Goal: Use online tool/utility: Use online tool/utility

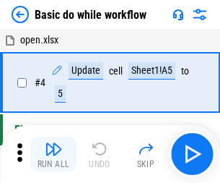
click at [53, 154] on img "button" at bounding box center [53, 148] width 17 height 17
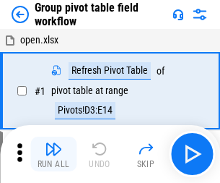
click at [53, 154] on img "button" at bounding box center [53, 148] width 17 height 17
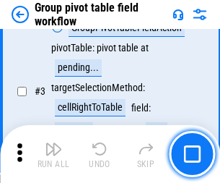
scroll to position [745, 0]
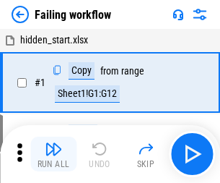
click at [53, 154] on img "button" at bounding box center [53, 148] width 17 height 17
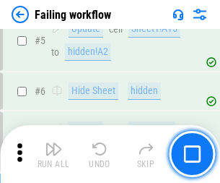
scroll to position [306, 0]
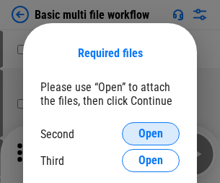
click at [151, 133] on span "Open" at bounding box center [151, 134] width 25 height 12
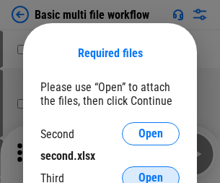
click at [151, 172] on span "Open" at bounding box center [151, 178] width 25 height 12
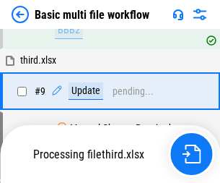
scroll to position [502, 0]
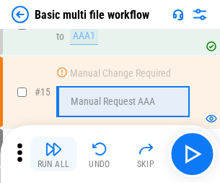
click at [53, 154] on img "button" at bounding box center [53, 148] width 17 height 17
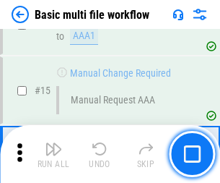
scroll to position [960, 0]
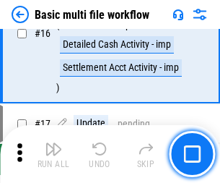
click at [53, 154] on img "button" at bounding box center [53, 148] width 17 height 17
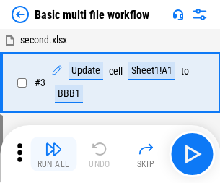
click at [53, 154] on img "button" at bounding box center [53, 148] width 17 height 17
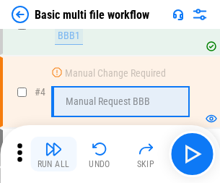
click at [53, 154] on img "button" at bounding box center [53, 148] width 17 height 17
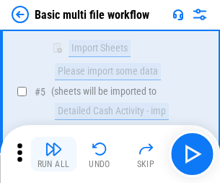
click at [53, 154] on img "button" at bounding box center [53, 148] width 17 height 17
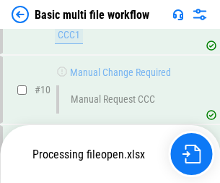
scroll to position [676, 0]
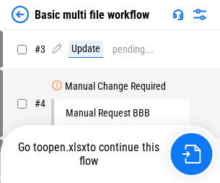
scroll to position [58, 0]
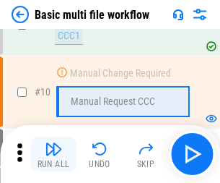
click at [53, 154] on img "button" at bounding box center [53, 148] width 17 height 17
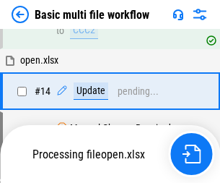
scroll to position [755, 0]
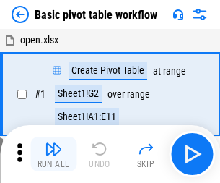
click at [53, 154] on img "button" at bounding box center [53, 148] width 17 height 17
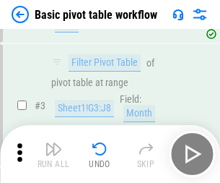
scroll to position [346, 0]
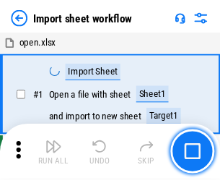
scroll to position [5, 0]
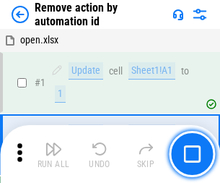
scroll to position [53, 0]
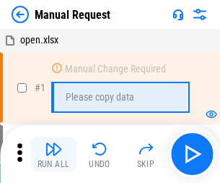
click at [53, 154] on img "button" at bounding box center [53, 148] width 17 height 17
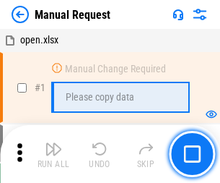
scroll to position [49, 0]
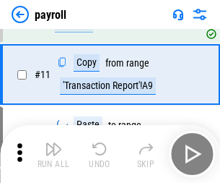
scroll to position [105, 0]
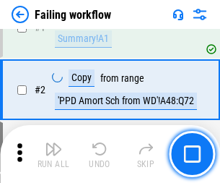
scroll to position [233, 0]
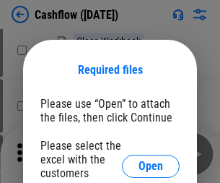
scroll to position [157, 0]
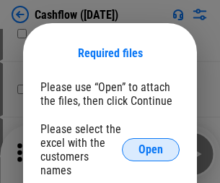
click at [151, 144] on span "Open" at bounding box center [151, 150] width 25 height 12
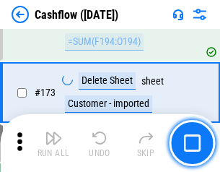
scroll to position [1528, 0]
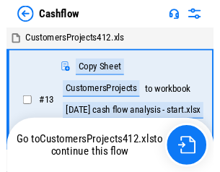
scroll to position [17, 0]
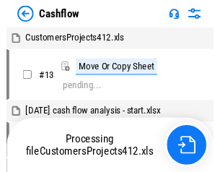
scroll to position [17, 0]
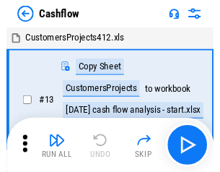
scroll to position [17, 0]
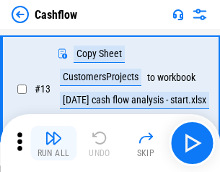
click at [53, 143] on img "button" at bounding box center [53, 137] width 17 height 17
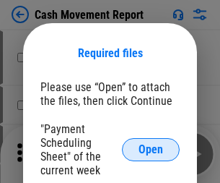
click at [151, 149] on span "Open" at bounding box center [151, 150] width 25 height 12
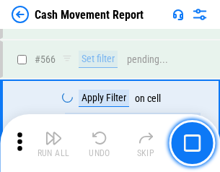
scroll to position [6614, 0]
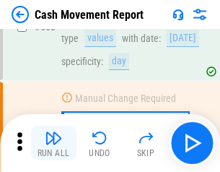
click at [53, 143] on img "button" at bounding box center [53, 137] width 17 height 17
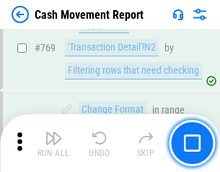
scroll to position [8019, 0]
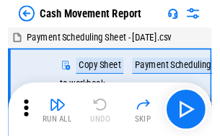
scroll to position [26, 0]
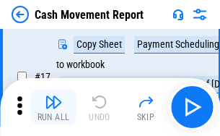
click at [53, 107] on img "button" at bounding box center [53, 101] width 17 height 17
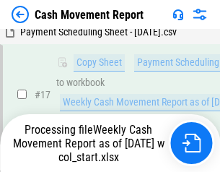
scroll to position [300, 0]
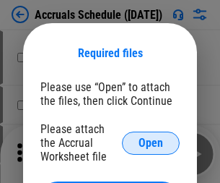
click at [151, 142] on span "Open" at bounding box center [151, 143] width 25 height 12
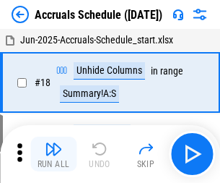
click at [53, 154] on img "button" at bounding box center [53, 148] width 17 height 17
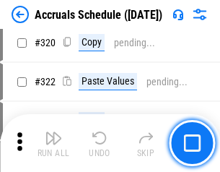
scroll to position [2684, 0]
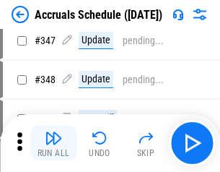
click at [53, 143] on img "button" at bounding box center [53, 137] width 17 height 17
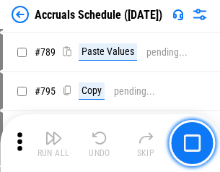
scroll to position [6062, 0]
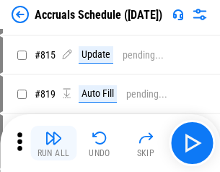
click at [53, 143] on img "button" at bounding box center [53, 137] width 17 height 17
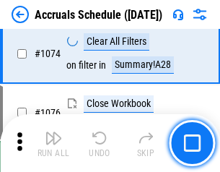
scroll to position [8644, 0]
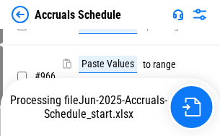
scroll to position [8008, 0]
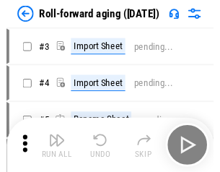
scroll to position [2, 0]
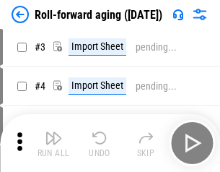
click at [53, 143] on img "button" at bounding box center [53, 137] width 17 height 17
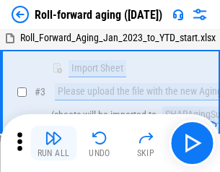
click at [53, 143] on img "button" at bounding box center [53, 137] width 17 height 17
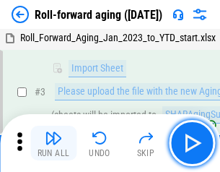
scroll to position [93, 0]
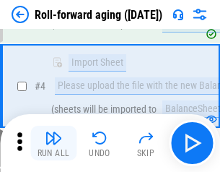
click at [53, 143] on img "button" at bounding box center [53, 137] width 17 height 17
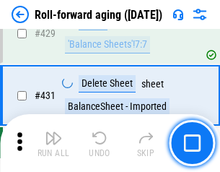
scroll to position [5004, 0]
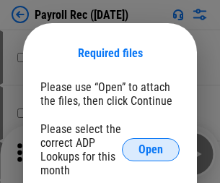
click at [151, 149] on span "Open" at bounding box center [151, 150] width 25 height 12
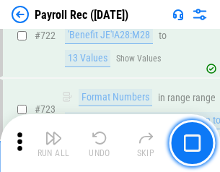
scroll to position [8265, 0]
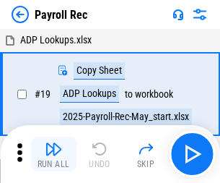
click at [53, 154] on img "button" at bounding box center [53, 148] width 17 height 17
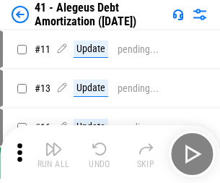
click at [53, 154] on img "button" at bounding box center [53, 148] width 17 height 17
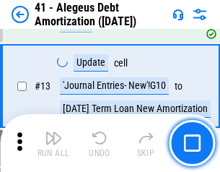
scroll to position [178, 0]
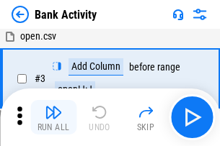
click at [53, 118] on img "button" at bounding box center [53, 112] width 17 height 17
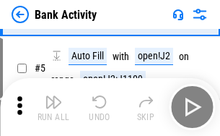
scroll to position [76, 0]
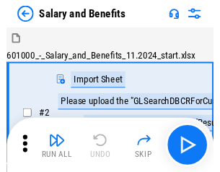
scroll to position [19, 0]
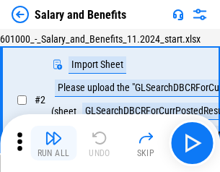
click at [53, 143] on img "button" at bounding box center [53, 137] width 17 height 17
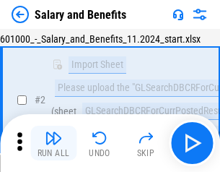
click at [53, 143] on img "button" at bounding box center [53, 137] width 17 height 17
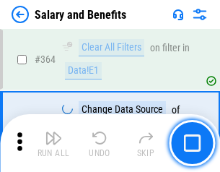
scroll to position [6796, 0]
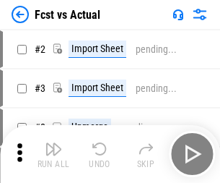
click at [53, 143] on img "button" at bounding box center [53, 148] width 17 height 17
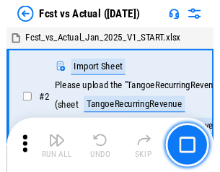
scroll to position [19, 0]
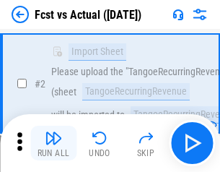
click at [53, 143] on img "button" at bounding box center [53, 137] width 17 height 17
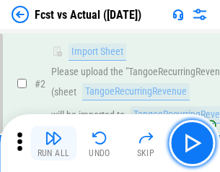
scroll to position [135, 0]
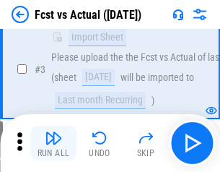
click at [53, 143] on img "button" at bounding box center [53, 137] width 17 height 17
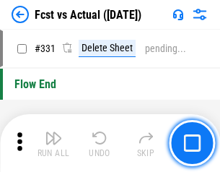
scroll to position [6908, 0]
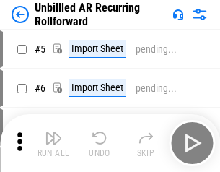
click at [53, 143] on img "button" at bounding box center [53, 137] width 17 height 17
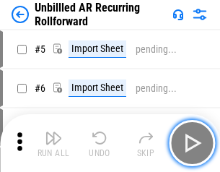
scroll to position [31, 0]
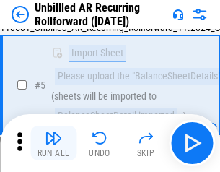
click at [53, 143] on img "button" at bounding box center [53, 137] width 17 height 17
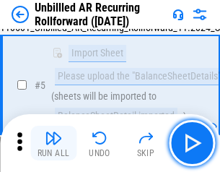
scroll to position [136, 0]
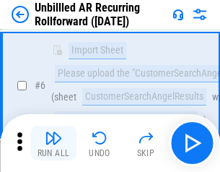
click at [53, 143] on img "button" at bounding box center [53, 137] width 17 height 17
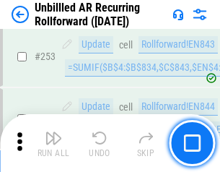
scroll to position [4902, 0]
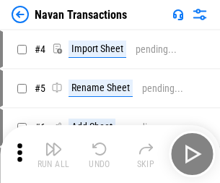
click at [53, 143] on img "button" at bounding box center [53, 148] width 17 height 17
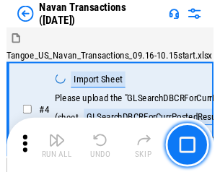
scroll to position [23, 0]
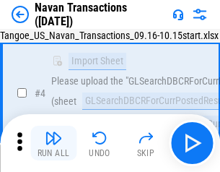
click at [53, 143] on img "button" at bounding box center [53, 137] width 17 height 17
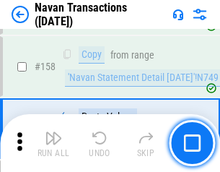
scroll to position [4679, 0]
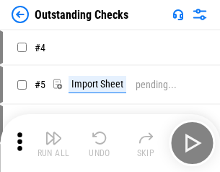
click at [53, 143] on img "button" at bounding box center [53, 137] width 17 height 17
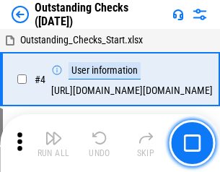
scroll to position [61, 0]
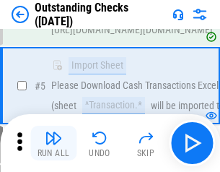
click at [53, 143] on img "button" at bounding box center [53, 137] width 17 height 17
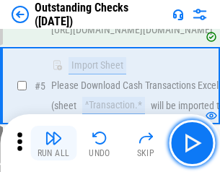
scroll to position [151, 0]
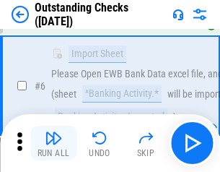
click at [53, 143] on img "button" at bounding box center [53, 137] width 17 height 17
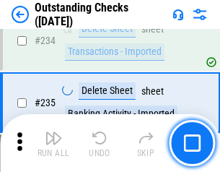
scroll to position [4382, 0]
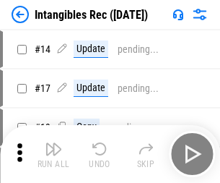
click at [53, 154] on img "button" at bounding box center [53, 148] width 17 height 17
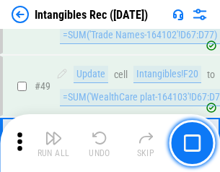
scroll to position [562, 0]
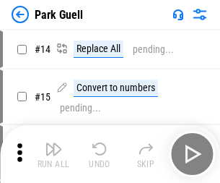
click at [53, 143] on img "button" at bounding box center [53, 148] width 17 height 17
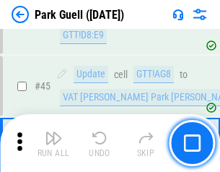
scroll to position [1805, 0]
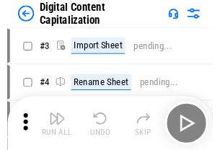
scroll to position [42, 0]
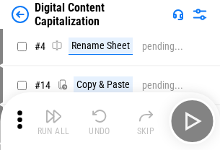
click at [53, 121] on img "button" at bounding box center [53, 116] width 17 height 17
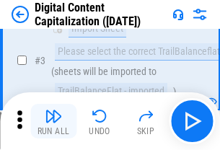
click at [53, 121] on img "button" at bounding box center [53, 116] width 17 height 17
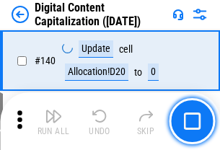
scroll to position [1531, 0]
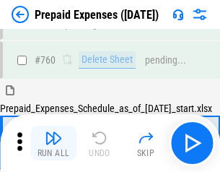
click at [53, 143] on img "button" at bounding box center [53, 137] width 17 height 17
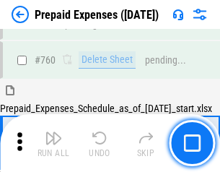
scroll to position [4000, 0]
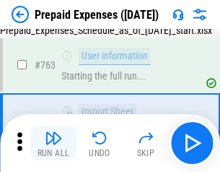
click at [53, 143] on img "button" at bounding box center [53, 137] width 17 height 17
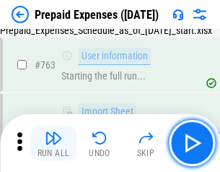
scroll to position [4085, 0]
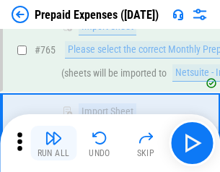
click at [53, 143] on img "button" at bounding box center [53, 137] width 17 height 17
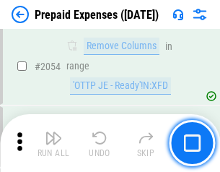
scroll to position [15085, 0]
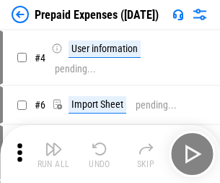
click at [53, 154] on img "button" at bounding box center [53, 148] width 17 height 17
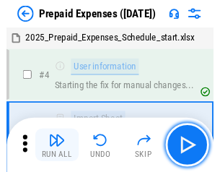
scroll to position [64, 0]
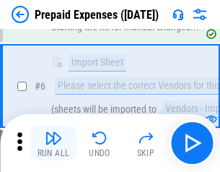
click at [53, 143] on img "button" at bounding box center [53, 137] width 17 height 17
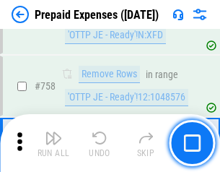
scroll to position [5142, 0]
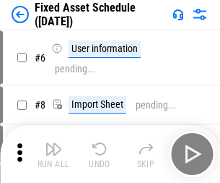
click at [53, 154] on img "button" at bounding box center [53, 148] width 17 height 17
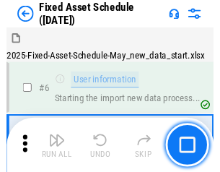
scroll to position [78, 0]
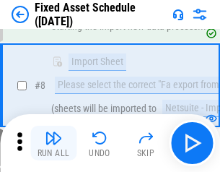
click at [53, 143] on img "button" at bounding box center [53, 137] width 17 height 17
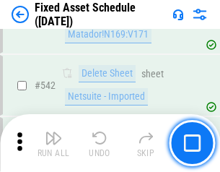
scroll to position [5145, 0]
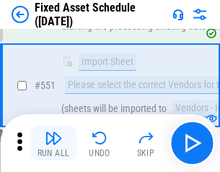
click at [53, 143] on img "button" at bounding box center [53, 137] width 17 height 17
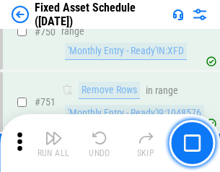
scroll to position [7036, 0]
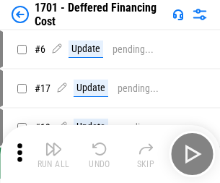
click at [53, 154] on img "button" at bounding box center [53, 148] width 17 height 17
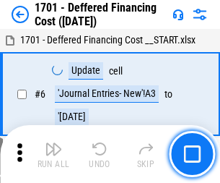
scroll to position [173, 0]
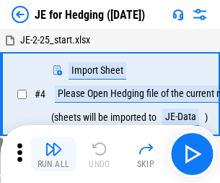
click at [53, 143] on img "button" at bounding box center [53, 148] width 17 height 17
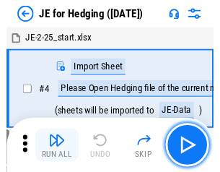
scroll to position [2, 0]
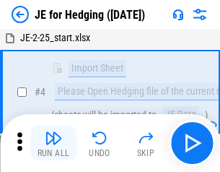
click at [53, 143] on img "button" at bounding box center [53, 137] width 17 height 17
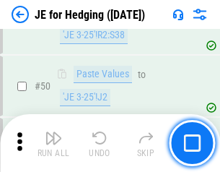
scroll to position [934, 0]
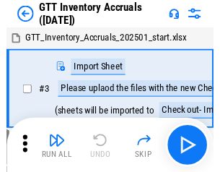
scroll to position [2, 0]
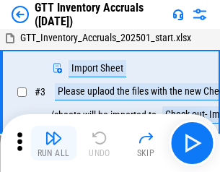
click at [53, 143] on img "button" at bounding box center [53, 137] width 17 height 17
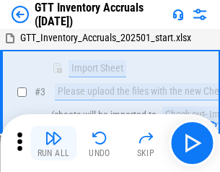
click at [53, 143] on img "button" at bounding box center [53, 137] width 17 height 17
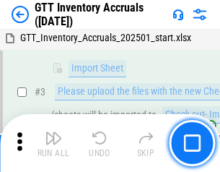
scroll to position [93, 0]
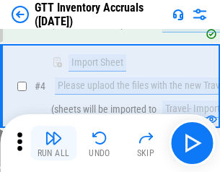
click at [53, 143] on img "button" at bounding box center [53, 137] width 17 height 17
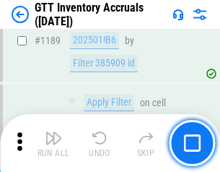
scroll to position [11785, 0]
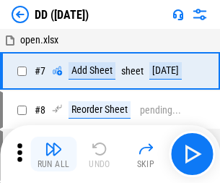
click at [53, 154] on img "button" at bounding box center [53, 148] width 17 height 17
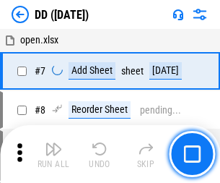
scroll to position [139, 0]
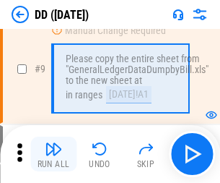
click at [53, 154] on img "button" at bounding box center [53, 148] width 17 height 17
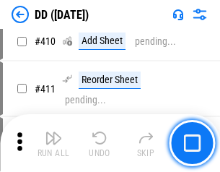
scroll to position [6457, 0]
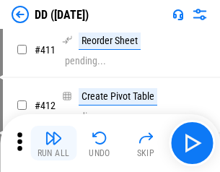
click at [53, 143] on img "button" at bounding box center [53, 137] width 17 height 17
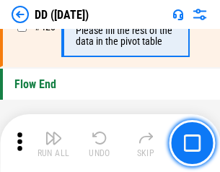
scroll to position [6907, 0]
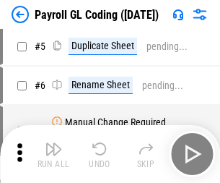
click at [53, 154] on img "button" at bounding box center [53, 148] width 17 height 17
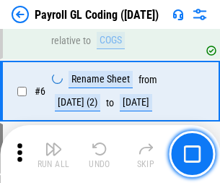
scroll to position [173, 0]
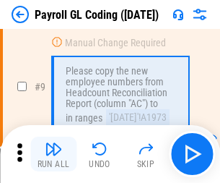
click at [53, 154] on img "button" at bounding box center [53, 148] width 17 height 17
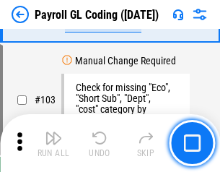
scroll to position [3386, 0]
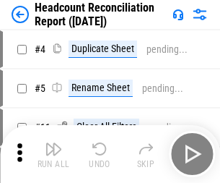
click at [53, 154] on img "button" at bounding box center [53, 148] width 17 height 17
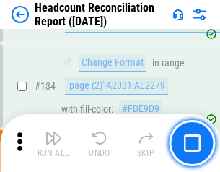
scroll to position [1735, 0]
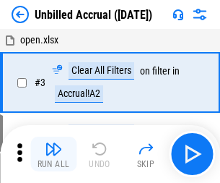
click at [53, 154] on img "button" at bounding box center [53, 148] width 17 height 17
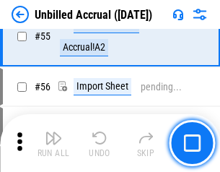
scroll to position [1507, 0]
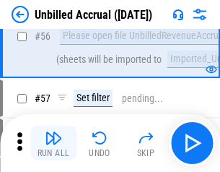
click at [53, 143] on img "button" at bounding box center [53, 137] width 17 height 17
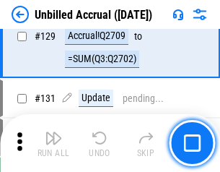
scroll to position [4299, 0]
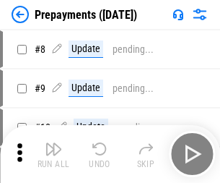
click at [53, 154] on img "button" at bounding box center [53, 148] width 17 height 17
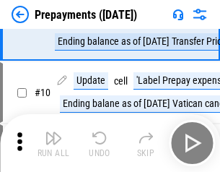
scroll to position [90, 0]
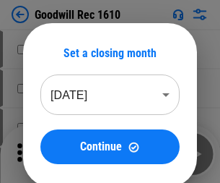
click at [53, 154] on img "button" at bounding box center [53, 148] width 17 height 17
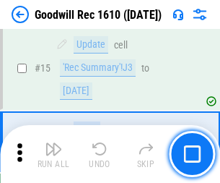
scroll to position [247, 0]
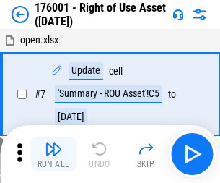
click at [53, 154] on img "button" at bounding box center [53, 148] width 17 height 17
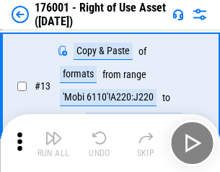
scroll to position [93, 0]
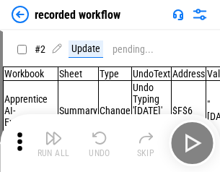
click at [53, 143] on img "button" at bounding box center [53, 137] width 17 height 17
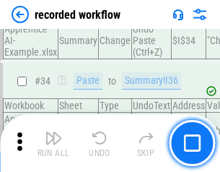
scroll to position [4511, 0]
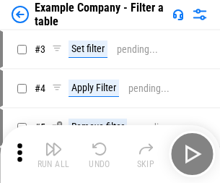
click at [53, 154] on img "button" at bounding box center [53, 148] width 17 height 17
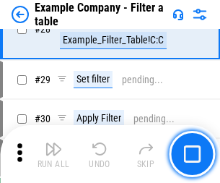
scroll to position [1321, 0]
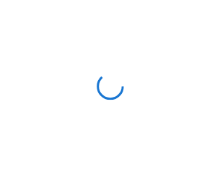
scroll to position [22, 0]
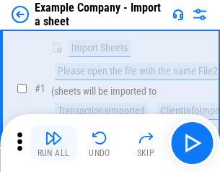
click at [53, 143] on img "button" at bounding box center [53, 137] width 17 height 17
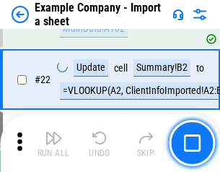
scroll to position [319, 0]
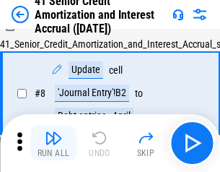
click at [53, 143] on img "button" at bounding box center [53, 137] width 17 height 17
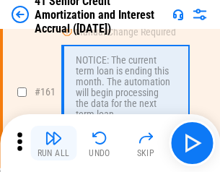
click at [53, 143] on img "button" at bounding box center [53, 137] width 17 height 17
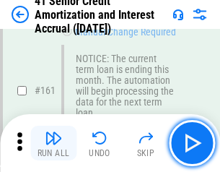
scroll to position [1544, 0]
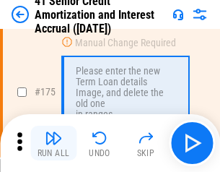
click at [53, 143] on img "button" at bounding box center [53, 137] width 17 height 17
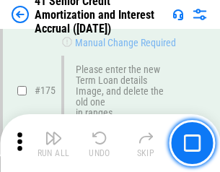
scroll to position [1690, 0]
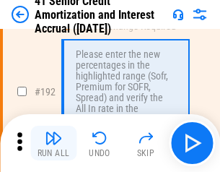
click at [53, 143] on img "button" at bounding box center [53, 137] width 17 height 17
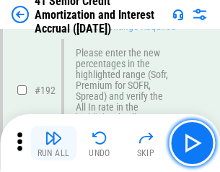
scroll to position [1842, 0]
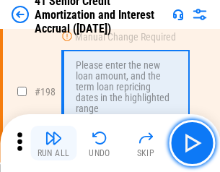
click at [53, 143] on img "button" at bounding box center [53, 137] width 17 height 17
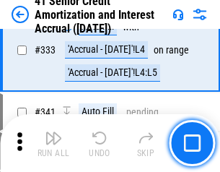
scroll to position [3687, 0]
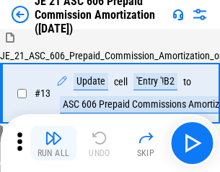
click at [53, 143] on img "button" at bounding box center [53, 137] width 17 height 17
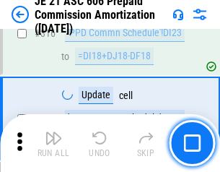
scroll to position [2695, 0]
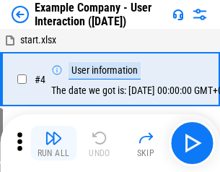
click at [53, 143] on img "button" at bounding box center [53, 137] width 17 height 17
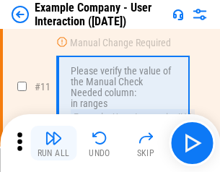
click at [53, 143] on img "button" at bounding box center [53, 137] width 17 height 17
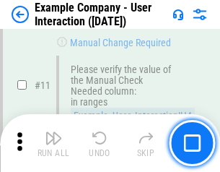
scroll to position [312, 0]
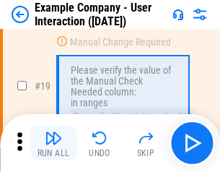
click at [53, 143] on img "button" at bounding box center [53, 137] width 17 height 17
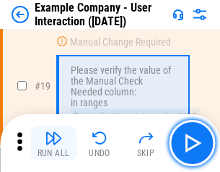
click at [53, 143] on img "button" at bounding box center [53, 137] width 17 height 17
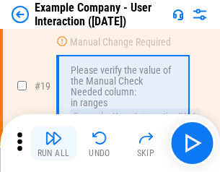
click at [53, 143] on img "button" at bounding box center [53, 137] width 17 height 17
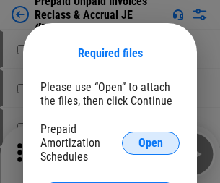
click at [151, 142] on span "Open" at bounding box center [151, 143] width 25 height 12
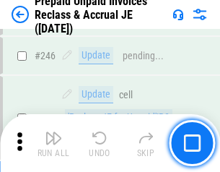
scroll to position [1948, 0]
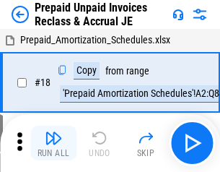
click at [53, 143] on img "button" at bounding box center [53, 137] width 17 height 17
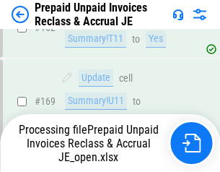
scroll to position [1948, 0]
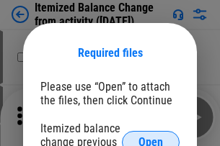
click at [151, 137] on span "Open" at bounding box center [151, 143] width 25 height 12
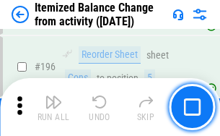
scroll to position [2778, 0]
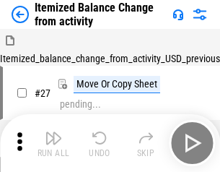
scroll to position [22, 0]
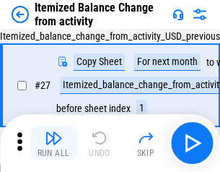
click at [53, 143] on img "button" at bounding box center [53, 137] width 17 height 17
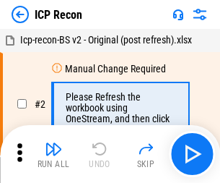
scroll to position [6, 0]
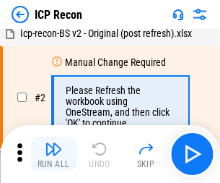
click at [53, 154] on img "button" at bounding box center [53, 148] width 17 height 17
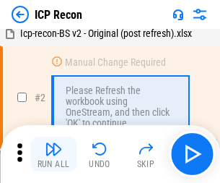
click at [53, 154] on img "button" at bounding box center [53, 148] width 17 height 17
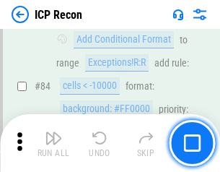
scroll to position [1414, 0]
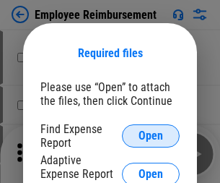
click at [151, 136] on span "Open" at bounding box center [151, 136] width 25 height 12
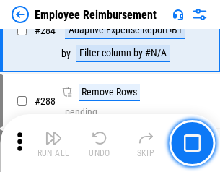
scroll to position [3923, 0]
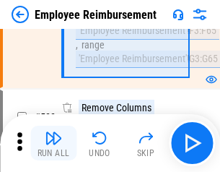
click at [53, 143] on img "button" at bounding box center [53, 137] width 17 height 17
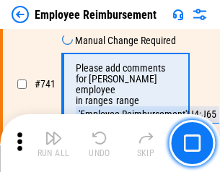
scroll to position [10125, 0]
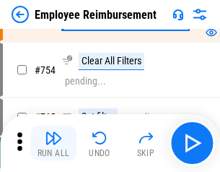
click at [53, 143] on img "button" at bounding box center [53, 137] width 17 height 17
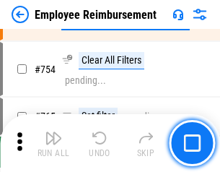
click at [53, 143] on img "button" at bounding box center [53, 137] width 17 height 17
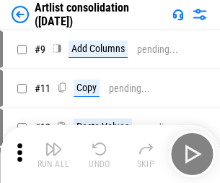
click at [53, 154] on img "button" at bounding box center [53, 148] width 17 height 17
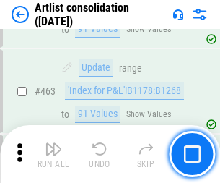
scroll to position [6319, 0]
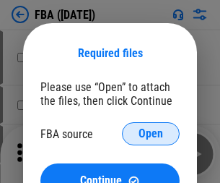
click at [151, 133] on span "Open" at bounding box center [151, 134] width 25 height 12
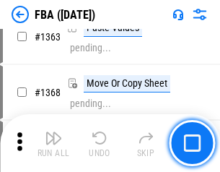
scroll to position [15329, 0]
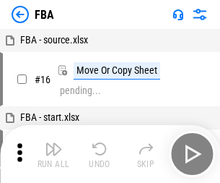
scroll to position [14, 0]
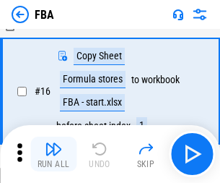
click at [53, 154] on img "button" at bounding box center [53, 148] width 17 height 17
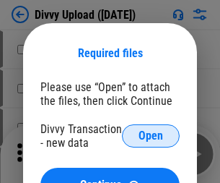
click at [151, 136] on span "Open" at bounding box center [151, 136] width 25 height 12
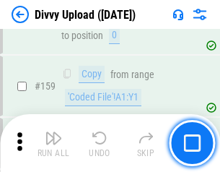
scroll to position [1494, 0]
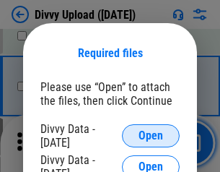
click at [151, 136] on span "Open" at bounding box center [151, 136] width 25 height 12
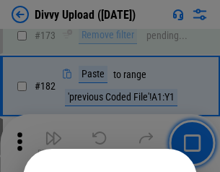
scroll to position [1620, 0]
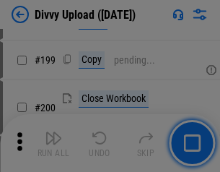
scroll to position [2098, 0]
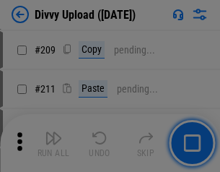
scroll to position [2451, 0]
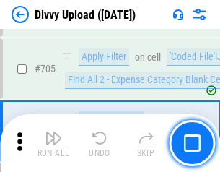
scroll to position [9872, 0]
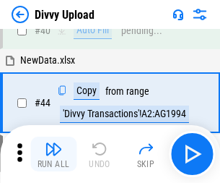
click at [53, 154] on img "button" at bounding box center [53, 148] width 17 height 17
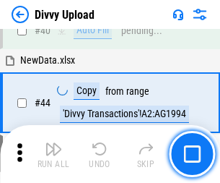
scroll to position [159, 0]
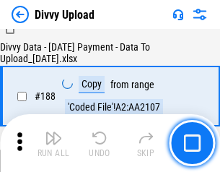
scroll to position [1699, 0]
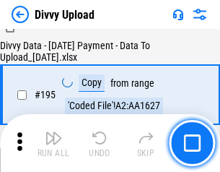
scroll to position [2017, 0]
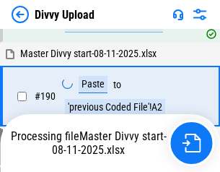
scroll to position [1933, 0]
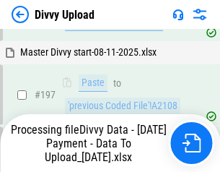
scroll to position [2251, 0]
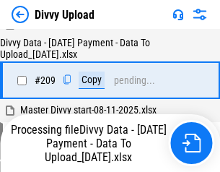
scroll to position [2653, 0]
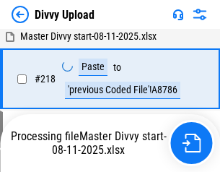
scroll to position [3206, 0]
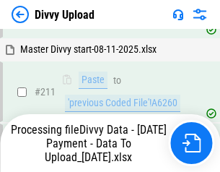
scroll to position [2888, 0]
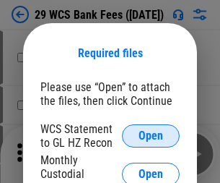
click at [151, 136] on span "Open" at bounding box center [151, 136] width 25 height 12
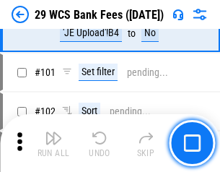
scroll to position [1406, 0]
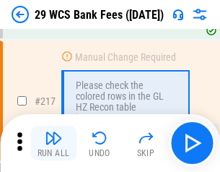
click at [53, 143] on img "button" at bounding box center [53, 137] width 17 height 17
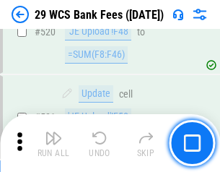
scroll to position [7448, 0]
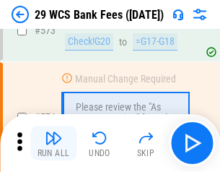
click at [53, 143] on img "button" at bounding box center [53, 137] width 17 height 17
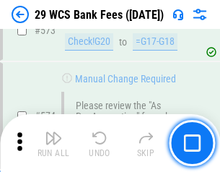
scroll to position [7992, 0]
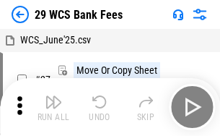
scroll to position [26, 0]
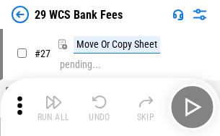
click at [53, 107] on img "button" at bounding box center [53, 101] width 17 height 17
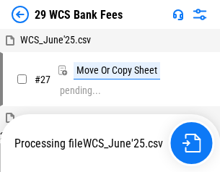
scroll to position [8, 0]
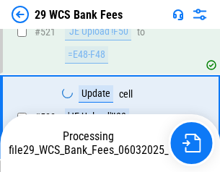
scroll to position [7805, 0]
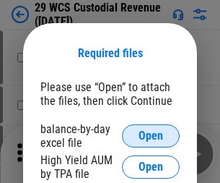
click at [151, 136] on span "Open" at bounding box center [151, 136] width 25 height 12
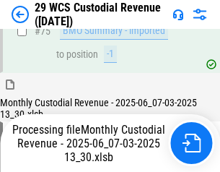
scroll to position [1507, 0]
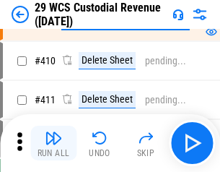
click at [53, 143] on img "button" at bounding box center [53, 137] width 17 height 17
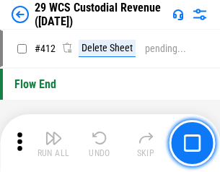
scroll to position [6892, 0]
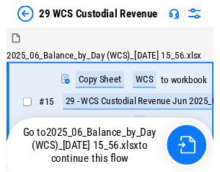
scroll to position [35, 0]
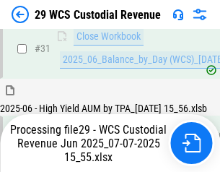
scroll to position [741, 0]
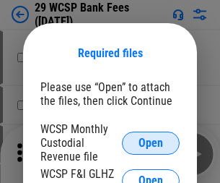
click at [151, 142] on span "Open" at bounding box center [151, 143] width 25 height 12
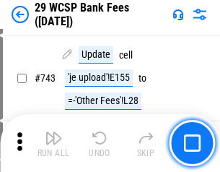
scroll to position [7272, 0]
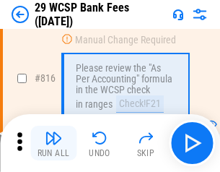
click at [53, 143] on img "button" at bounding box center [53, 137] width 17 height 17
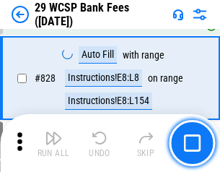
scroll to position [9157, 0]
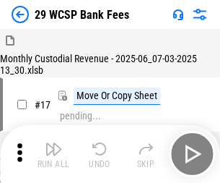
click at [53, 143] on img "button" at bounding box center [53, 148] width 17 height 17
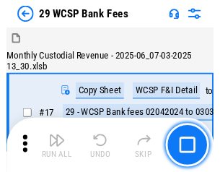
scroll to position [35, 0]
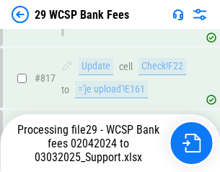
scroll to position [8874, 0]
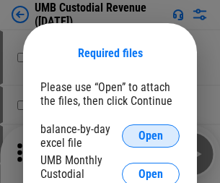
click at [151, 136] on span "Open" at bounding box center [151, 136] width 25 height 12
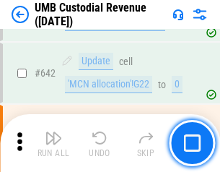
scroll to position [7475, 0]
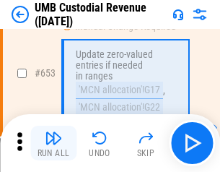
click at [53, 143] on img "button" at bounding box center [53, 137] width 17 height 17
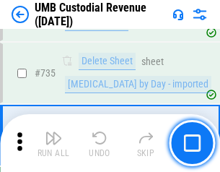
scroll to position [8825, 0]
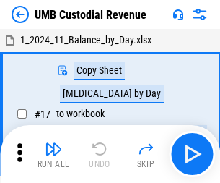
scroll to position [11, 0]
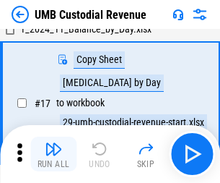
click at [53, 154] on img "button" at bounding box center [53, 148] width 17 height 17
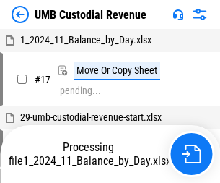
scroll to position [11, 0]
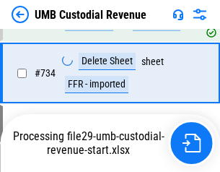
scroll to position [8792, 0]
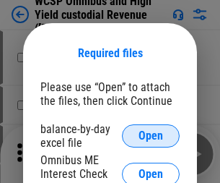
click at [151, 136] on span "Open" at bounding box center [151, 136] width 25 height 12
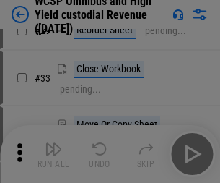
scroll to position [330, 0]
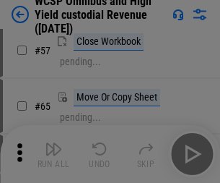
scroll to position [629, 0]
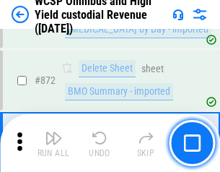
scroll to position [12214, 0]
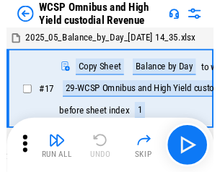
scroll to position [8, 0]
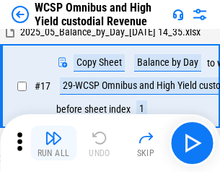
click at [53, 143] on img "button" at bounding box center [53, 137] width 17 height 17
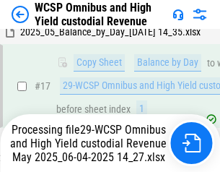
scroll to position [300, 0]
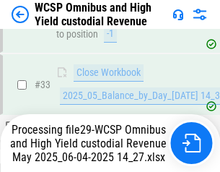
scroll to position [714, 0]
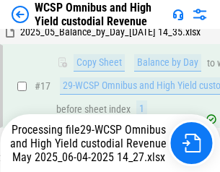
scroll to position [300, 0]
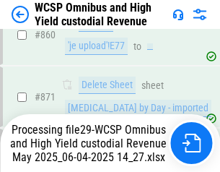
scroll to position [12181, 0]
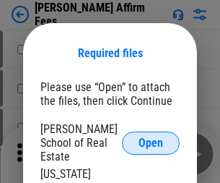
click at [151, 137] on span "Open" at bounding box center [151, 143] width 25 height 12
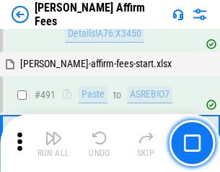
scroll to position [3924, 0]
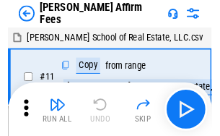
scroll to position [14, 0]
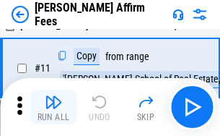
click at [53, 107] on img "button" at bounding box center [53, 101] width 17 height 17
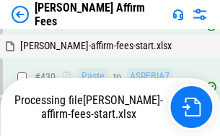
scroll to position [3337, 0]
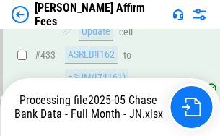
scroll to position [3807, 0]
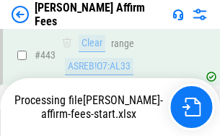
scroll to position [3785, 0]
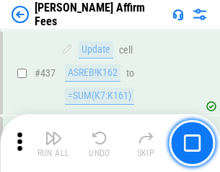
scroll to position [3767, 0]
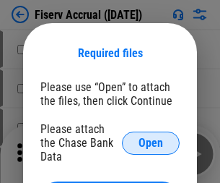
click at [151, 137] on span "Open" at bounding box center [151, 143] width 25 height 12
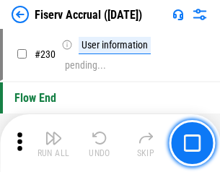
scroll to position [4573, 0]
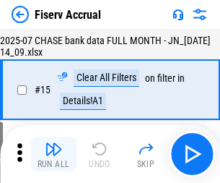
click at [53, 154] on img "button" at bounding box center [53, 148] width 17 height 17
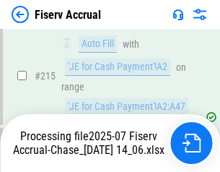
scroll to position [4556, 0]
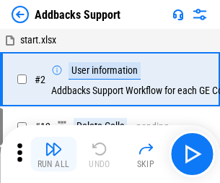
click at [53, 143] on img "button" at bounding box center [53, 148] width 17 height 17
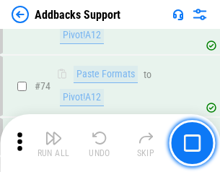
scroll to position [1051, 0]
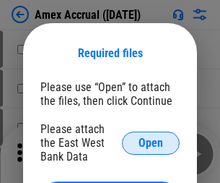
click at [151, 142] on span "Open" at bounding box center [151, 143] width 25 height 12
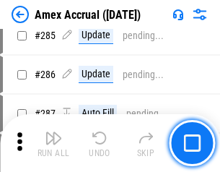
scroll to position [3952, 0]
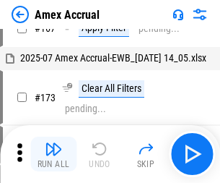
click at [53, 154] on img "button" at bounding box center [53, 148] width 17 height 17
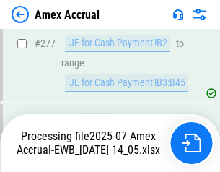
scroll to position [4207, 0]
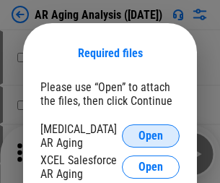
click at [151, 133] on span "Open" at bounding box center [151, 136] width 25 height 12
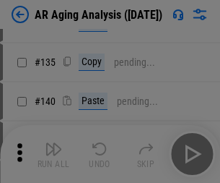
scroll to position [434, 0]
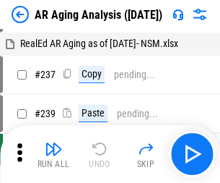
scroll to position [14, 0]
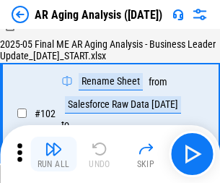
click at [53, 154] on img "button" at bounding box center [53, 148] width 17 height 17
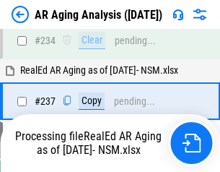
scroll to position [2237, 0]
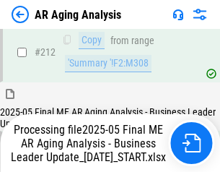
scroll to position [2220, 0]
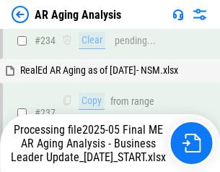
scroll to position [2280, 0]
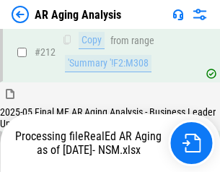
scroll to position [2170, 0]
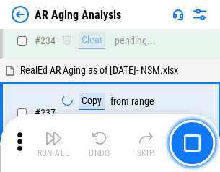
scroll to position [2220, 0]
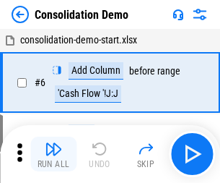
click at [53, 154] on img "button" at bounding box center [53, 148] width 17 height 17
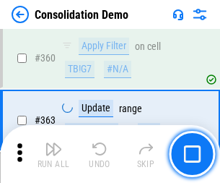
scroll to position [4837, 0]
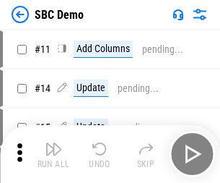
click at [53, 154] on img "button" at bounding box center [53, 148] width 17 height 17
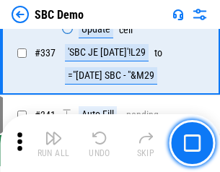
scroll to position [3796, 0]
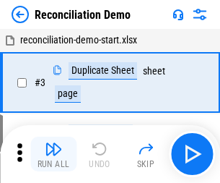
click at [53, 154] on img "button" at bounding box center [53, 148] width 17 height 17
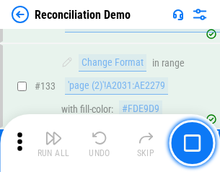
scroll to position [1714, 0]
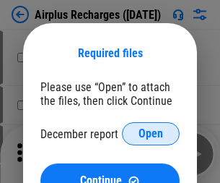
click at [151, 133] on span "Open" at bounding box center [151, 134] width 25 height 12
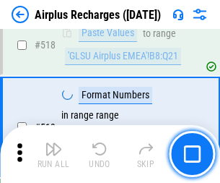
scroll to position [6210, 0]
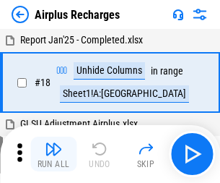
click at [53, 154] on img "button" at bounding box center [53, 148] width 17 height 17
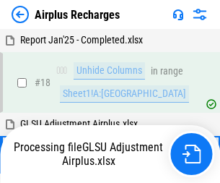
scroll to position [64, 0]
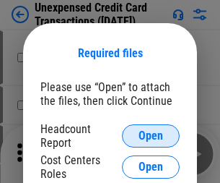
click at [151, 136] on span "Open" at bounding box center [151, 136] width 25 height 12
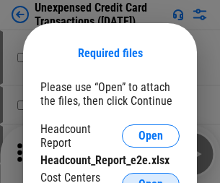
click at [151, 178] on span "Open" at bounding box center [151, 184] width 25 height 12
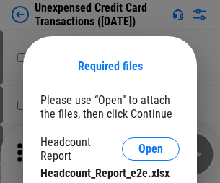
scroll to position [13, 0]
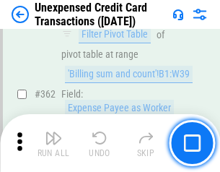
scroll to position [3711, 0]
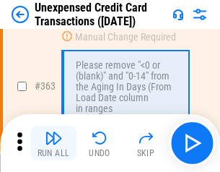
click at [53, 143] on img "button" at bounding box center [53, 137] width 17 height 17
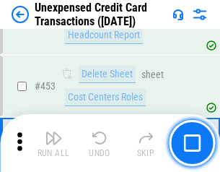
scroll to position [4922, 0]
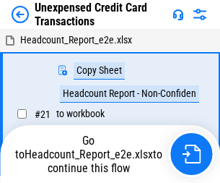
scroll to position [17, 0]
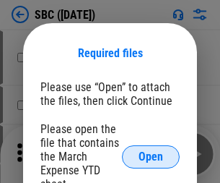
click at [151, 156] on span "Open" at bounding box center [151, 157] width 25 height 12
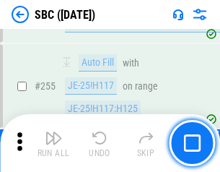
scroll to position [2820, 0]
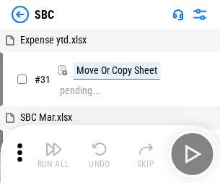
scroll to position [14, 0]
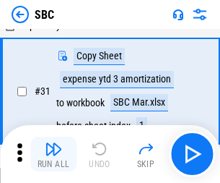
click at [53, 154] on img "button" at bounding box center [53, 148] width 17 height 17
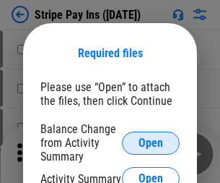
click at [151, 142] on span "Open" at bounding box center [151, 143] width 25 height 12
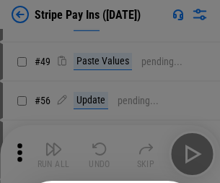
scroll to position [262, 0]
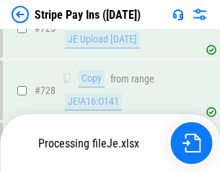
scroll to position [7599, 0]
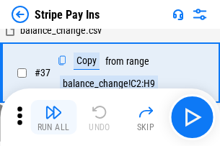
click at [53, 118] on img "button" at bounding box center [53, 112] width 17 height 17
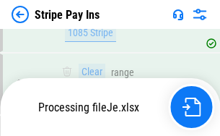
scroll to position [7568, 0]
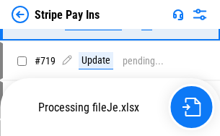
scroll to position [7568, 0]
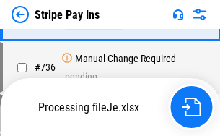
scroll to position [7568, 0]
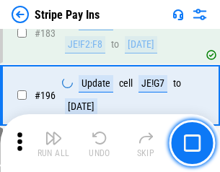
scroll to position [1953, 0]
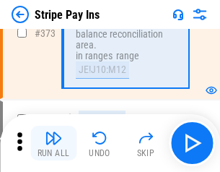
click at [53, 143] on img "button" at bounding box center [53, 137] width 17 height 17
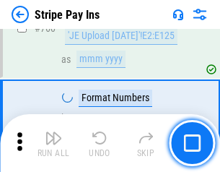
scroll to position [7550, 0]
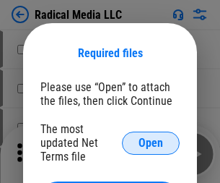
click at [151, 142] on span "Open" at bounding box center [151, 143] width 25 height 12
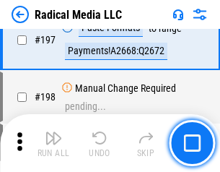
scroll to position [3338, 0]
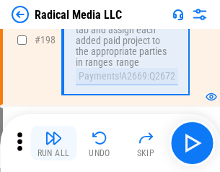
click at [53, 143] on img "button" at bounding box center [53, 137] width 17 height 17
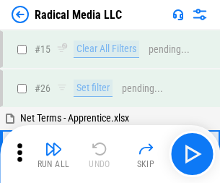
scroll to position [81, 0]
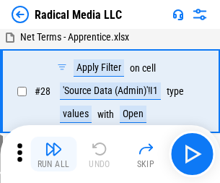
click at [53, 154] on img "button" at bounding box center [53, 148] width 17 height 17
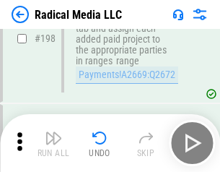
scroll to position [3618, 0]
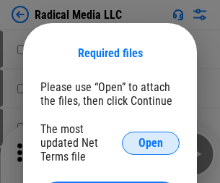
click at [151, 142] on span "Open" at bounding box center [151, 143] width 25 height 12
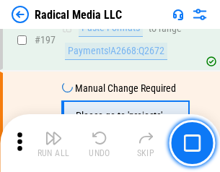
scroll to position [3338, 0]
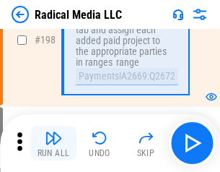
click at [53, 143] on img "button" at bounding box center [53, 137] width 17 height 17
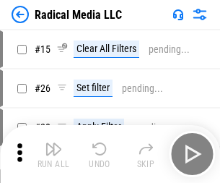
scroll to position [81, 0]
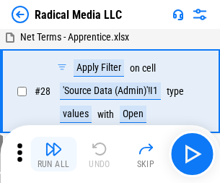
click at [53, 154] on img "button" at bounding box center [53, 148] width 17 height 17
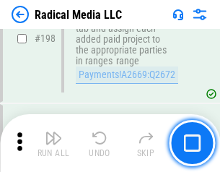
scroll to position [3618, 0]
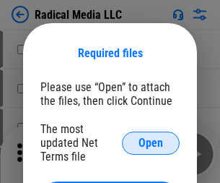
click at [151, 142] on span "Open" at bounding box center [151, 143] width 25 height 12
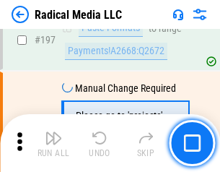
scroll to position [3338, 0]
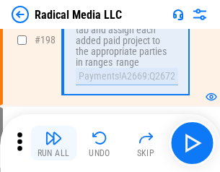
click at [53, 143] on img "button" at bounding box center [53, 137] width 17 height 17
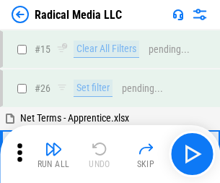
scroll to position [81, 0]
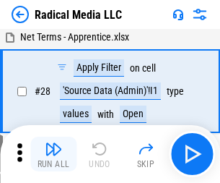
click at [53, 154] on img "button" at bounding box center [53, 148] width 17 height 17
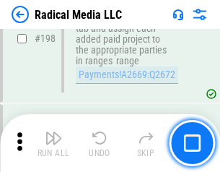
scroll to position [3618, 0]
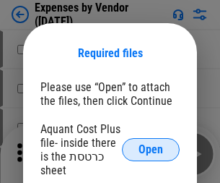
click at [151, 149] on span "Open" at bounding box center [151, 150] width 25 height 12
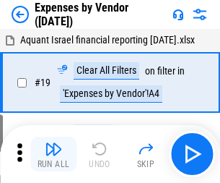
click at [53, 154] on img "button" at bounding box center [53, 148] width 17 height 17
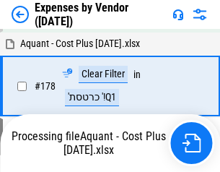
scroll to position [1126, 0]
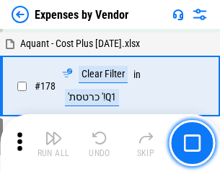
scroll to position [1126, 0]
